Goal: Task Accomplishment & Management: Use online tool/utility

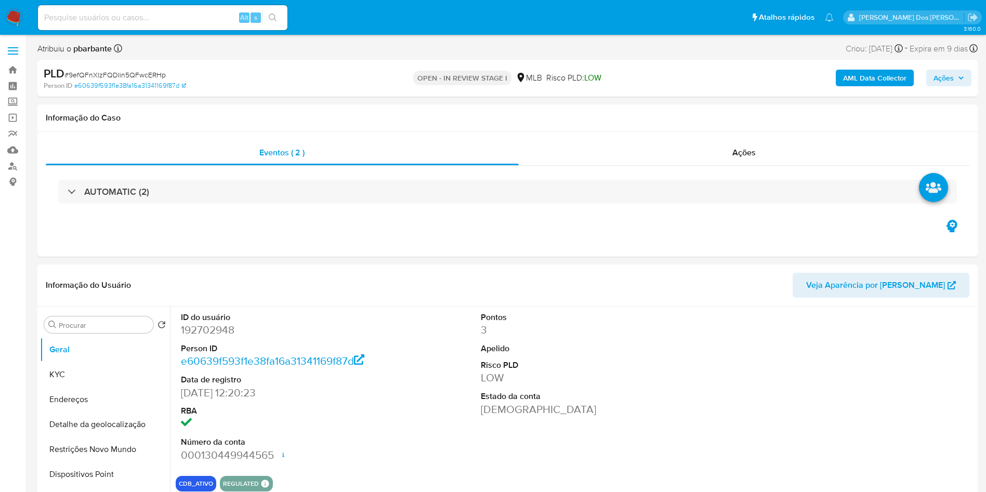
select select "10"
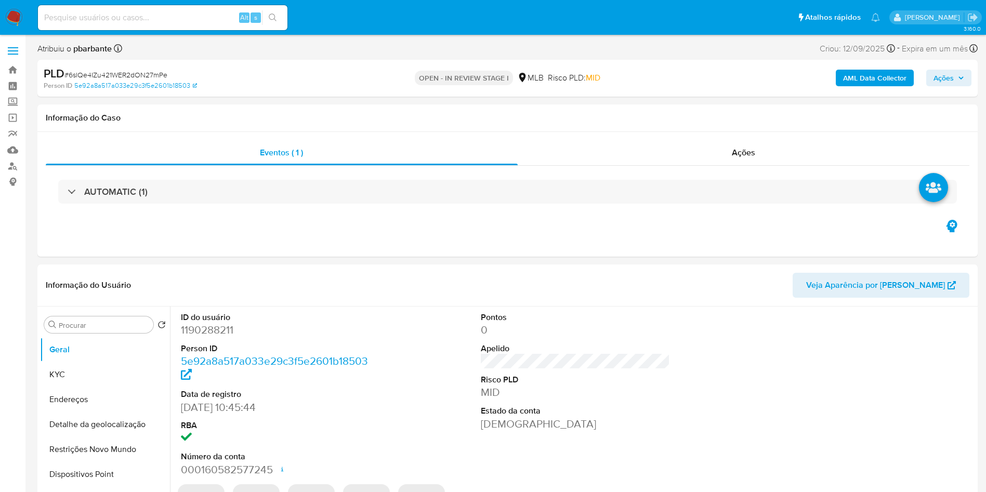
select select "10"
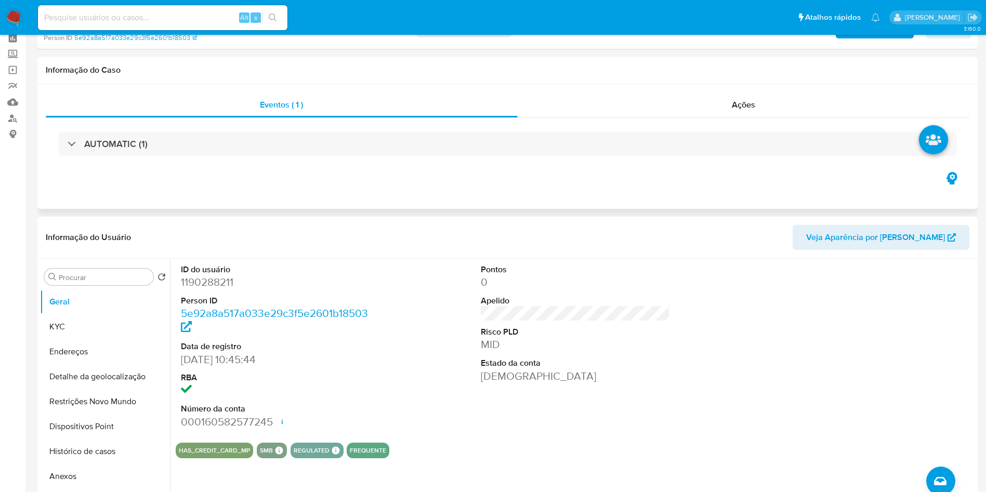
scroll to position [49, 0]
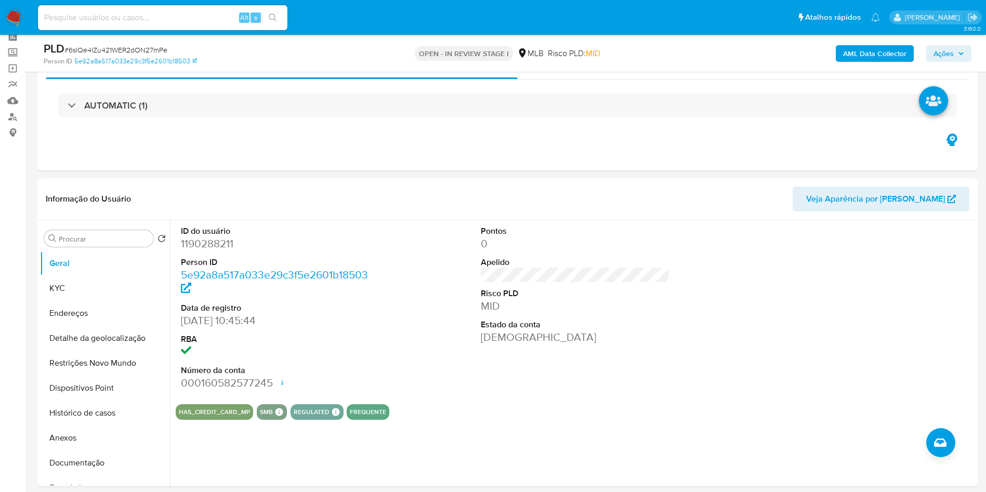
click at [855, 52] on b "AML Data Collector" at bounding box center [874, 53] width 63 height 17
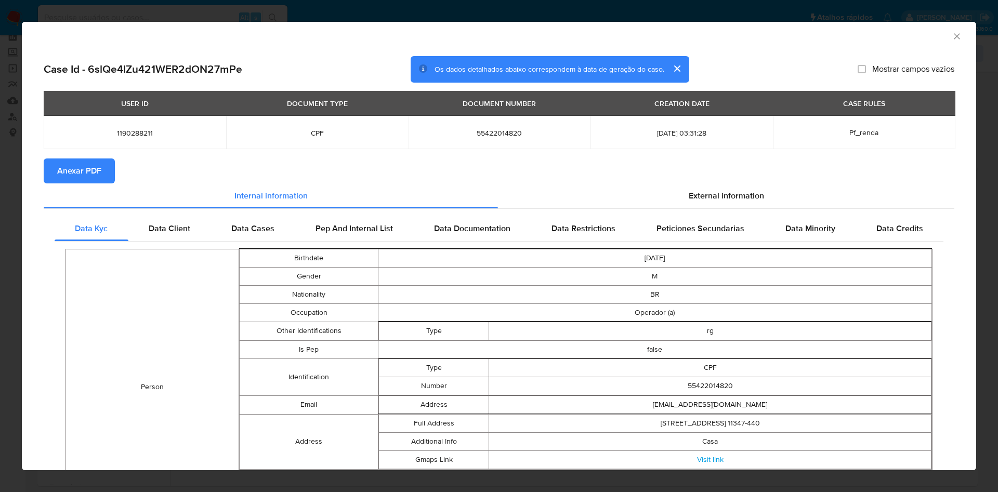
click at [88, 174] on span "Anexar PDF" at bounding box center [79, 171] width 44 height 23
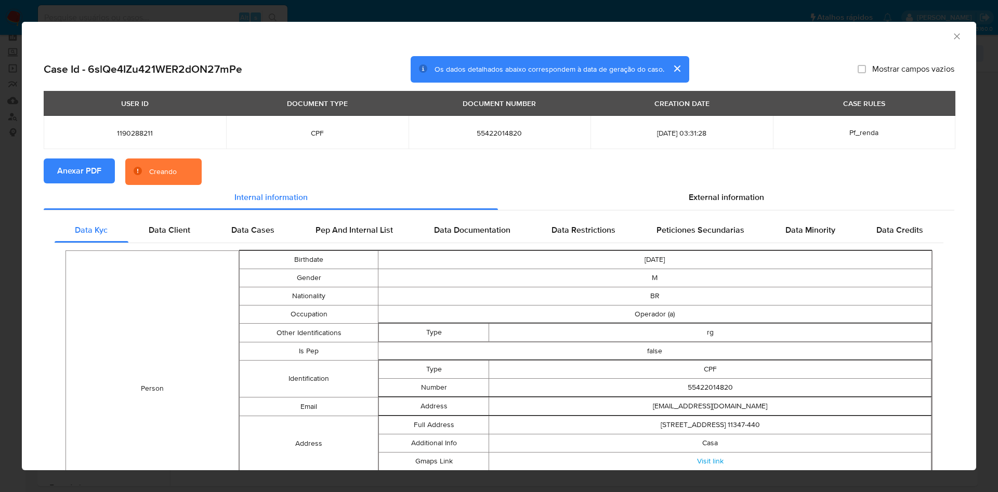
click at [952, 37] on icon "Fechar a janela" at bounding box center [957, 36] width 10 height 10
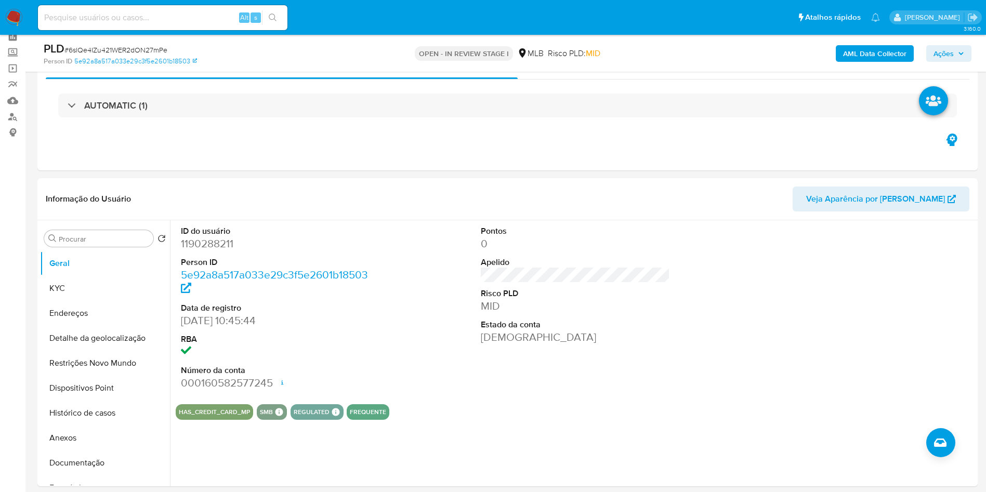
click at [953, 56] on span "Ações" at bounding box center [943, 53] width 20 height 17
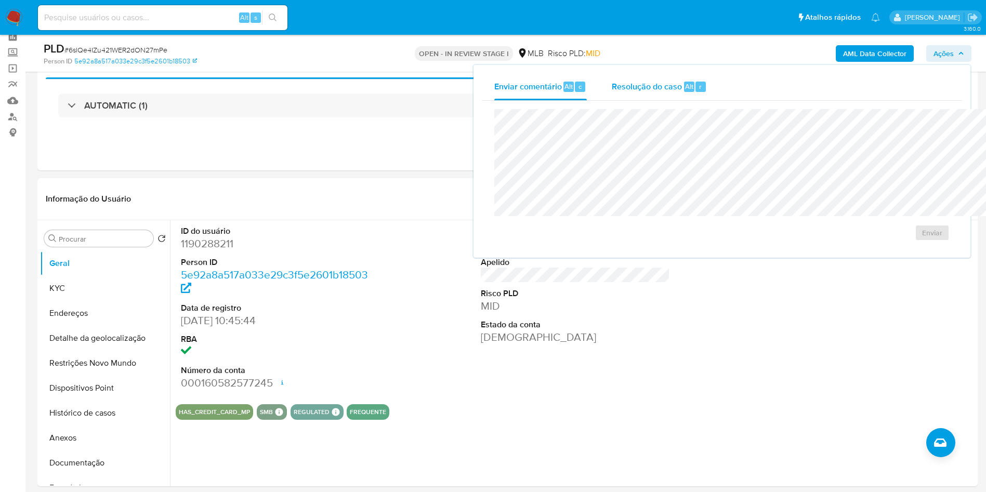
click at [612, 86] on span "Resolução do caso" at bounding box center [647, 86] width 70 height 12
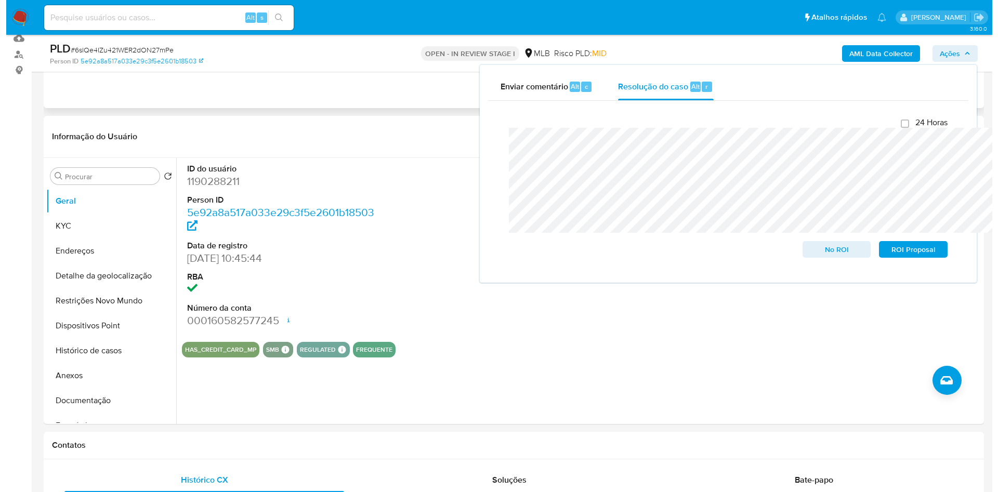
scroll to position [113, 0]
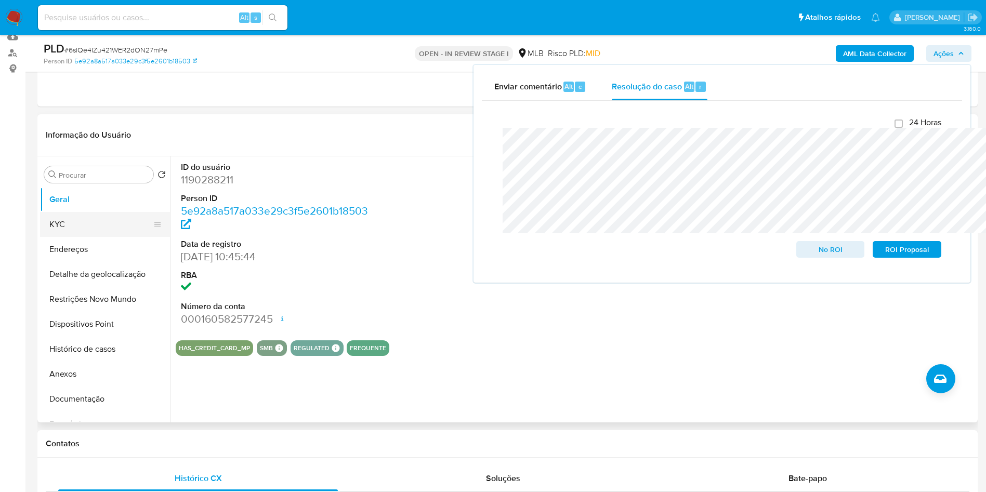
click at [75, 237] on button "KYC" at bounding box center [101, 224] width 122 height 25
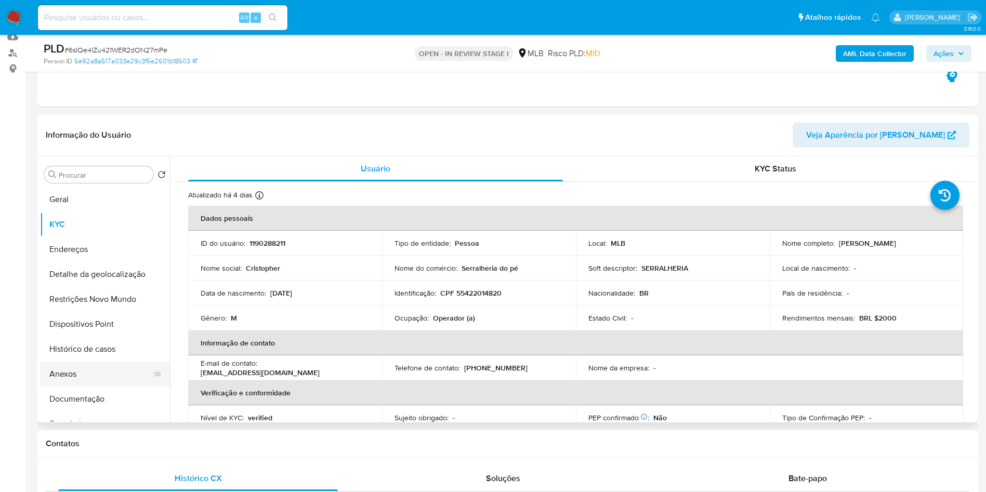
click at [83, 387] on button "Anexos" at bounding box center [101, 374] width 122 height 25
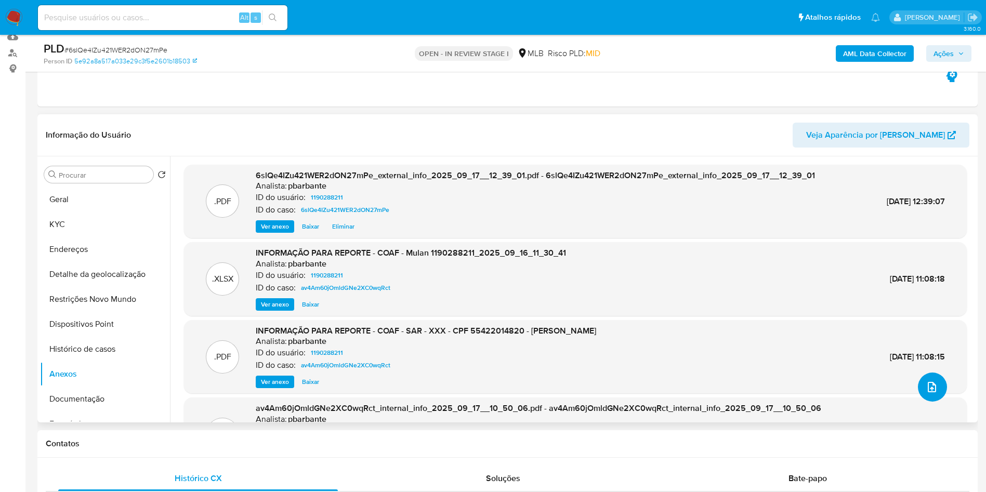
click at [931, 393] on span "upload-file" at bounding box center [932, 387] width 12 height 12
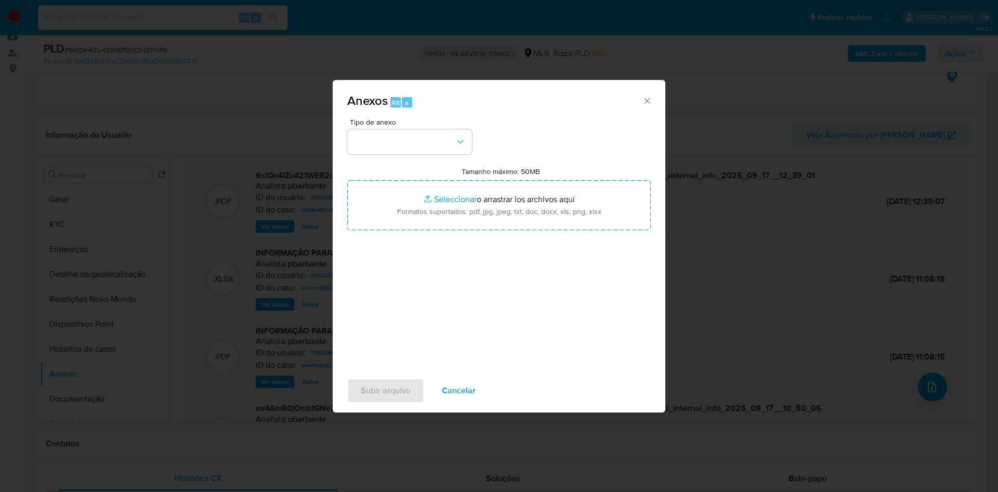
click at [430, 118] on div "Tipo de anexo" at bounding box center [409, 136] width 125 height 36
click at [415, 141] on div "Tipo de anexo Tamanho máximo: 50MB Seleccionar archivos Seleccionar o arrastrar…" at bounding box center [499, 240] width 304 height 245
click at [438, 129] on button "button" at bounding box center [409, 141] width 125 height 25
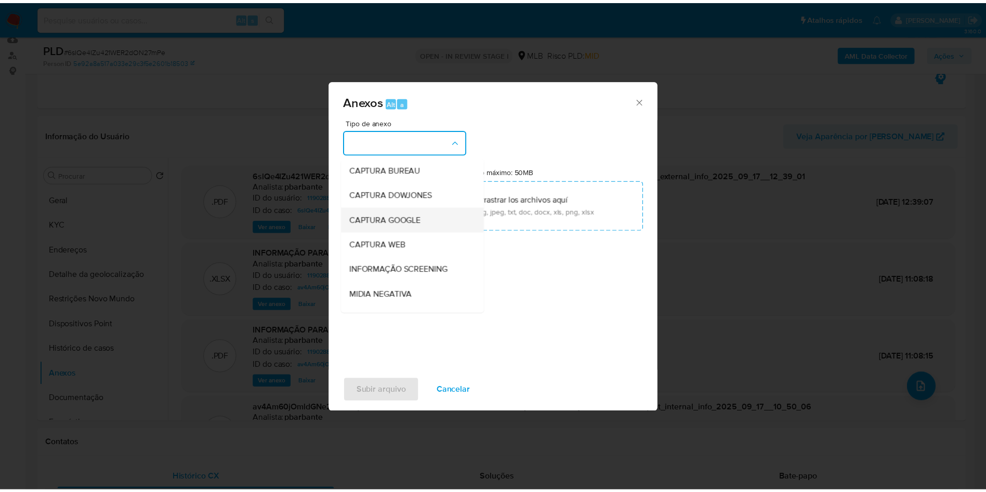
scroll to position [139, 0]
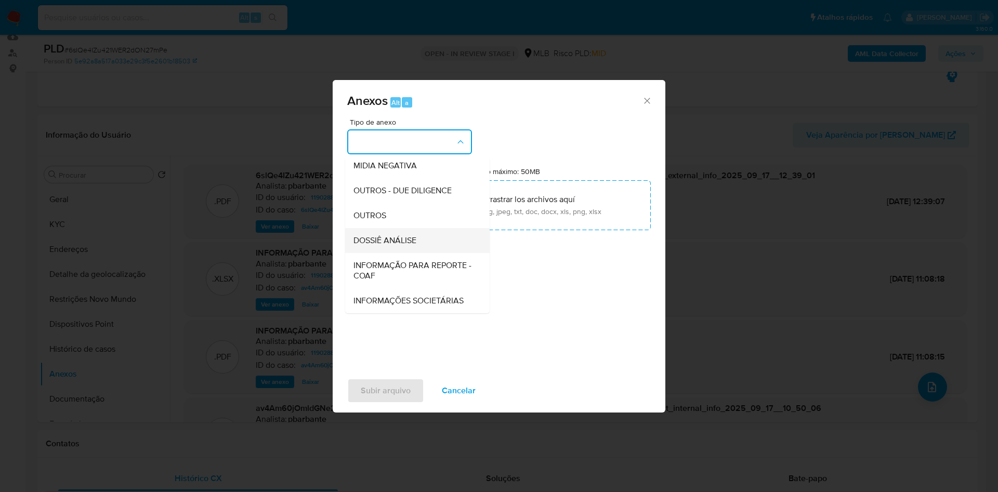
click at [393, 235] on span "DOSSIÊ ANÁLISE" at bounding box center [384, 240] width 63 height 10
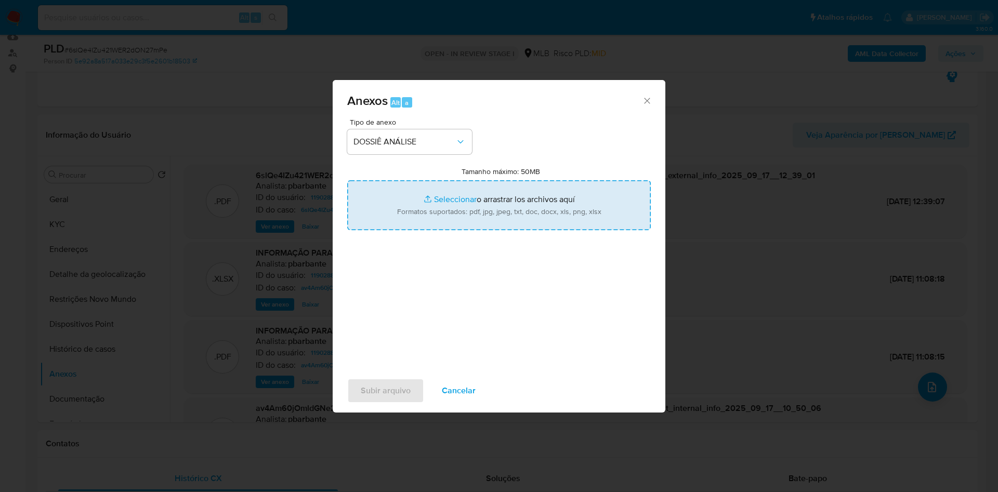
type input "C:\fakepath\DECLÍNIO - 6slQe4IZu421WER2dON27mPe- CPF 55422014820 - CRISTOPHER F…"
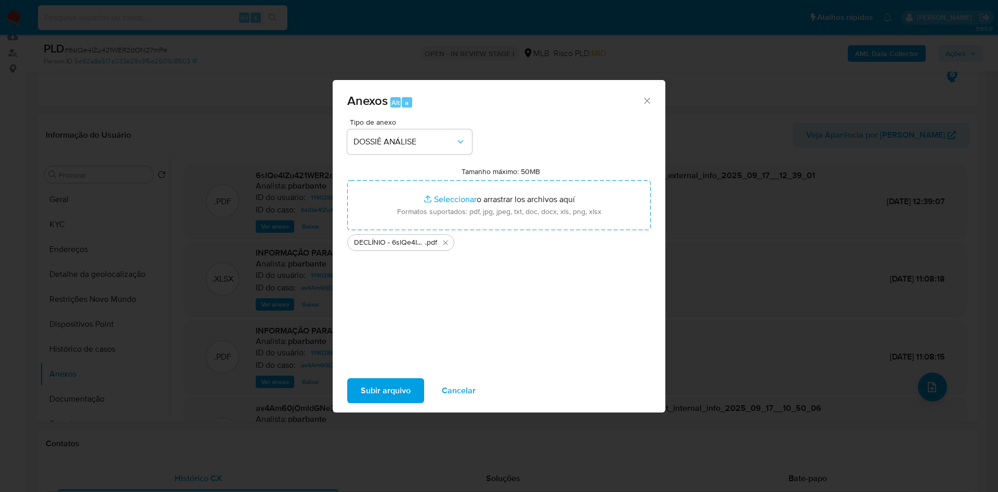
click at [370, 393] on span "Subir arquivo" at bounding box center [386, 390] width 50 height 23
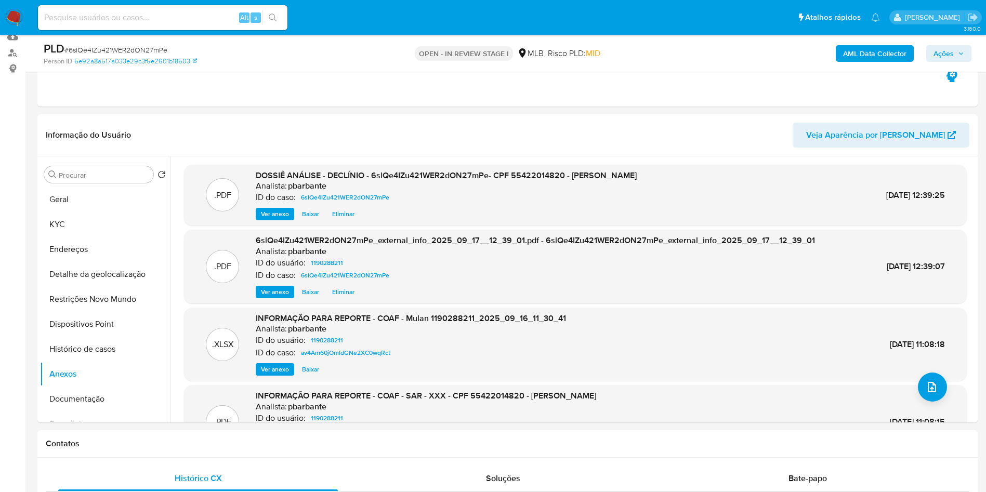
click at [949, 51] on span "Ações" at bounding box center [943, 53] width 20 height 17
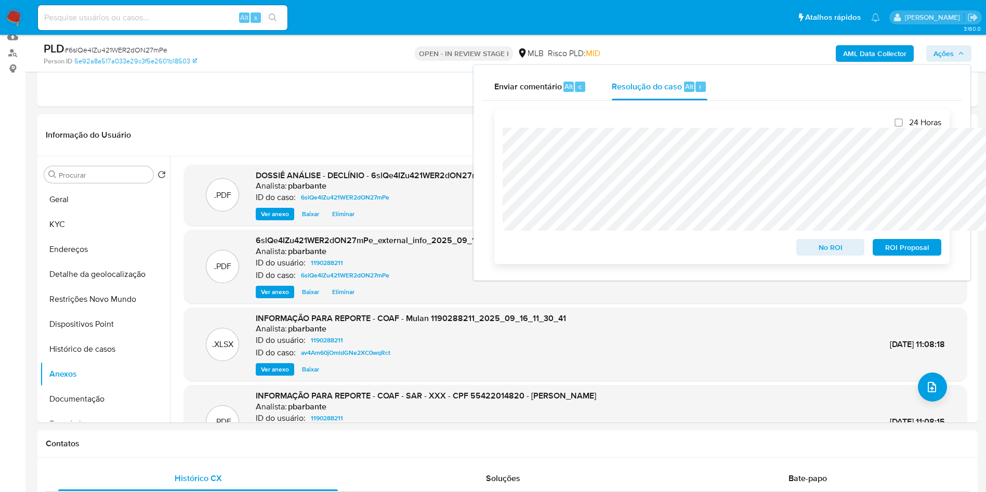
click at [807, 245] on span "No ROI" at bounding box center [830, 247] width 54 height 15
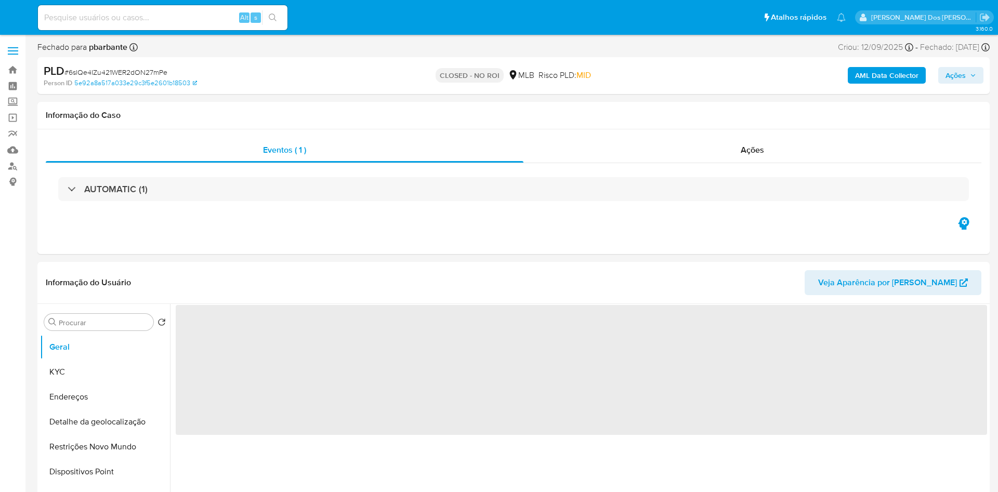
select select "10"
